Goal: Information Seeking & Learning: Find specific page/section

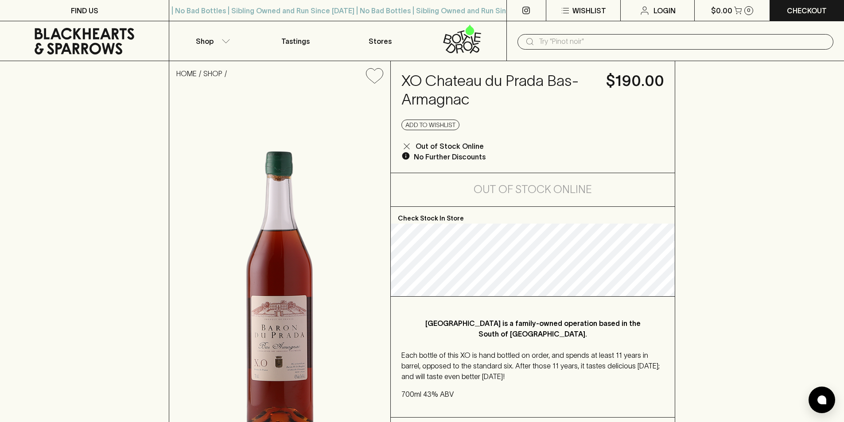
click at [560, 44] on input "text" at bounding box center [683, 42] width 288 height 14
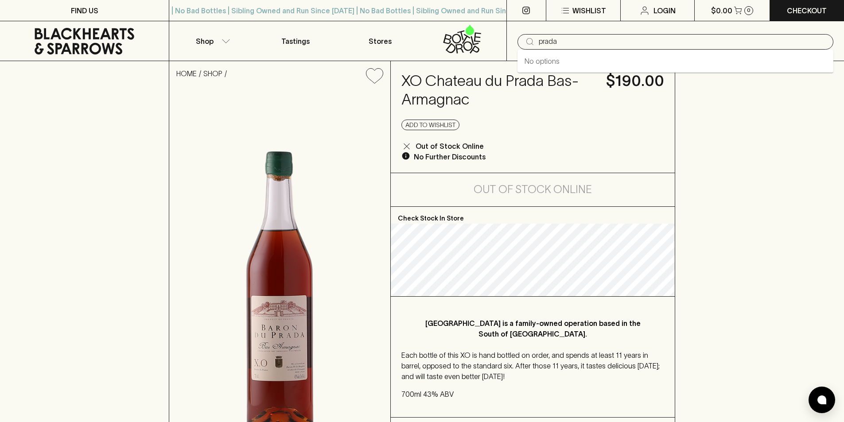
type input "[PERSON_NAME] & [PERSON_NAME] DIRTY MARTINI"
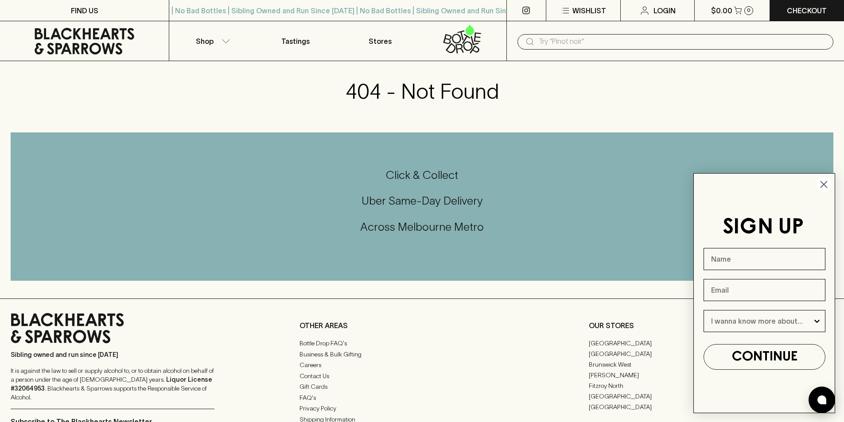
click at [823, 183] on icon "Close dialog" at bounding box center [824, 185] width 6 height 6
